Goal: Use online tool/utility: Use online tool/utility

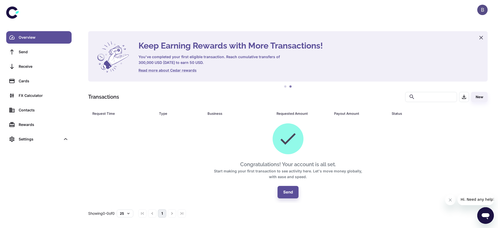
click at [482, 8] on div "B" at bounding box center [482, 10] width 10 height 10
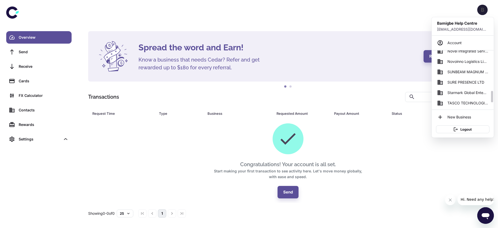
scroll to position [215, 0]
click at [471, 73] on span "SUNBEAM MAGNUM ENTERPRISES" at bounding box center [468, 71] width 41 height 6
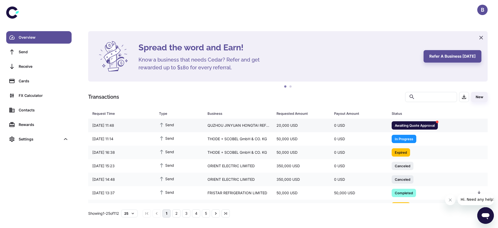
click at [338, 128] on div "0 USD" at bounding box center [359, 125] width 58 height 10
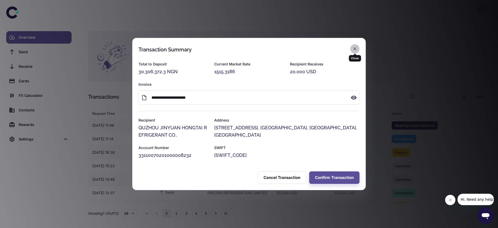
click at [354, 45] on button "button" at bounding box center [354, 48] width 9 height 9
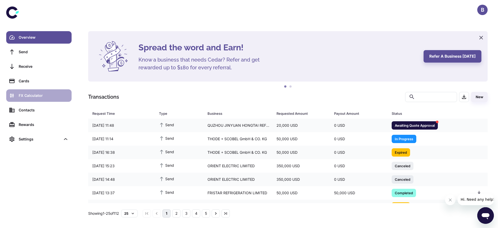
click at [39, 100] on link "FX Calculator" at bounding box center [38, 95] width 65 height 12
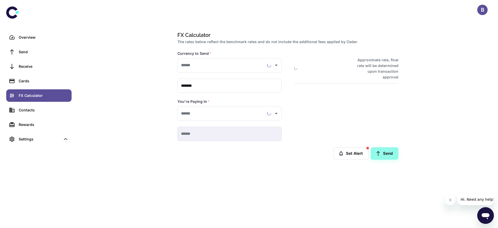
type input "**********"
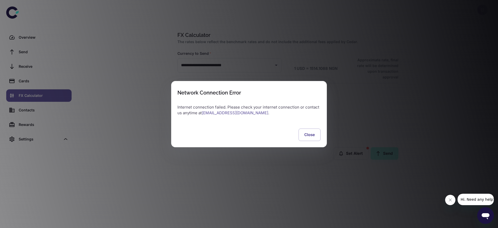
type input "**********"
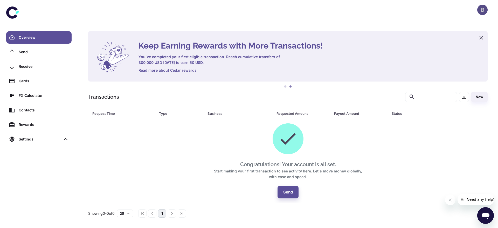
click at [481, 10] on div "B" at bounding box center [482, 10] width 10 height 10
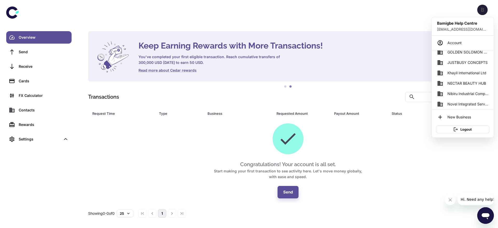
scroll to position [235, 0]
click at [343, 48] on div at bounding box center [249, 114] width 498 height 228
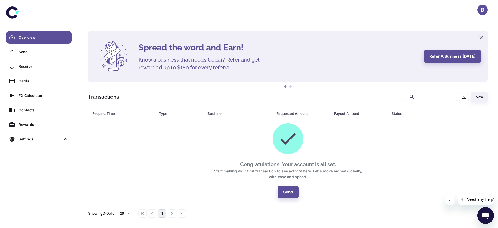
click at [482, 13] on div "B" at bounding box center [482, 10] width 10 height 10
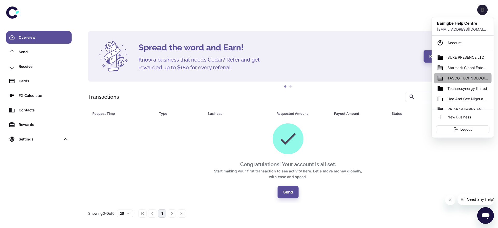
scroll to position [246, 0]
